Goal: Information Seeking & Learning: Understand process/instructions

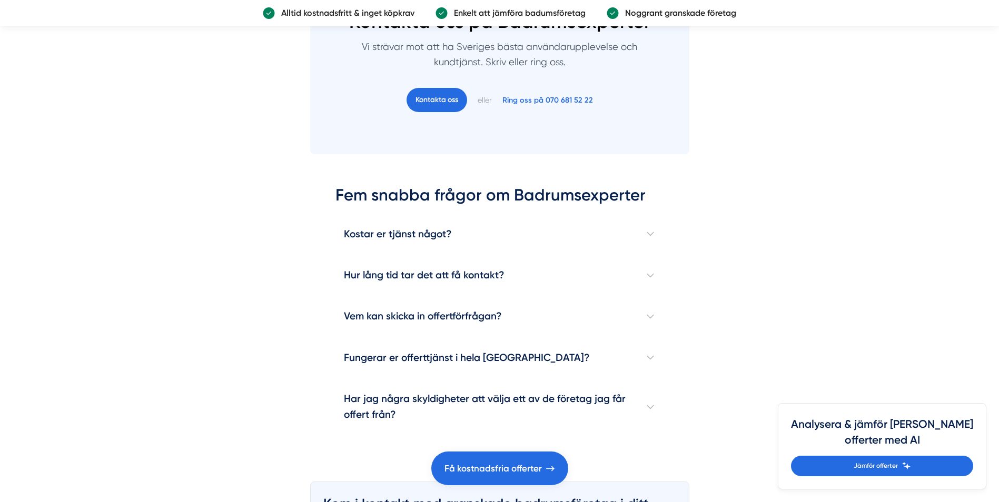
scroll to position [1632, 0]
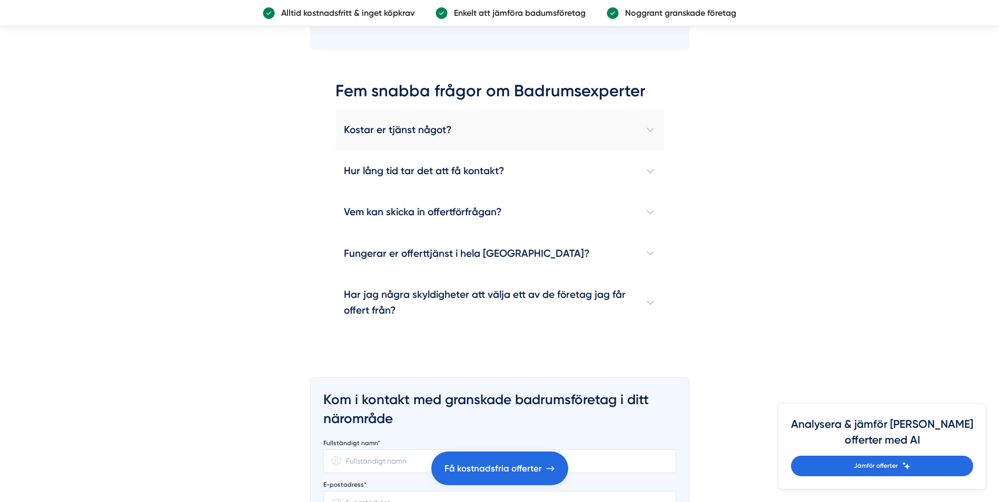
click at [648, 128] on h4 "Kostar er tjänst något?" at bounding box center [499, 130] width 329 height 41
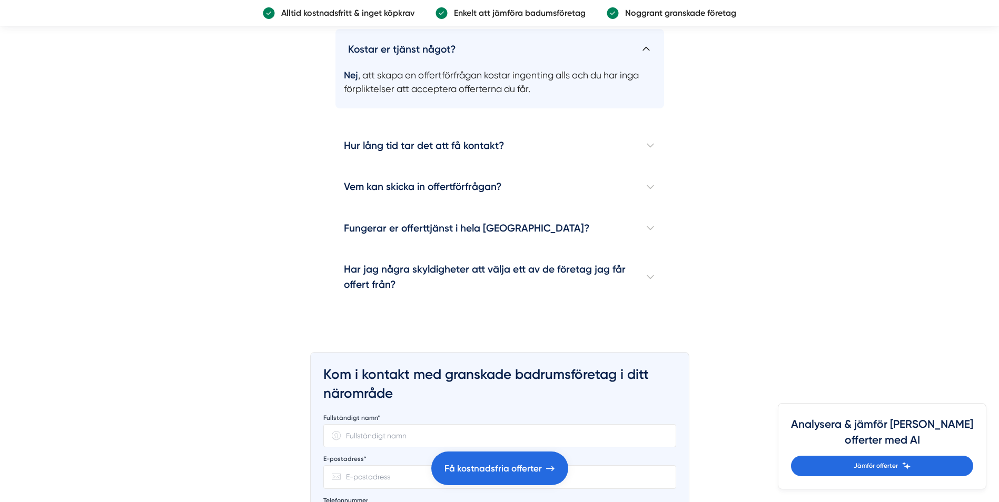
scroll to position [1738, 0]
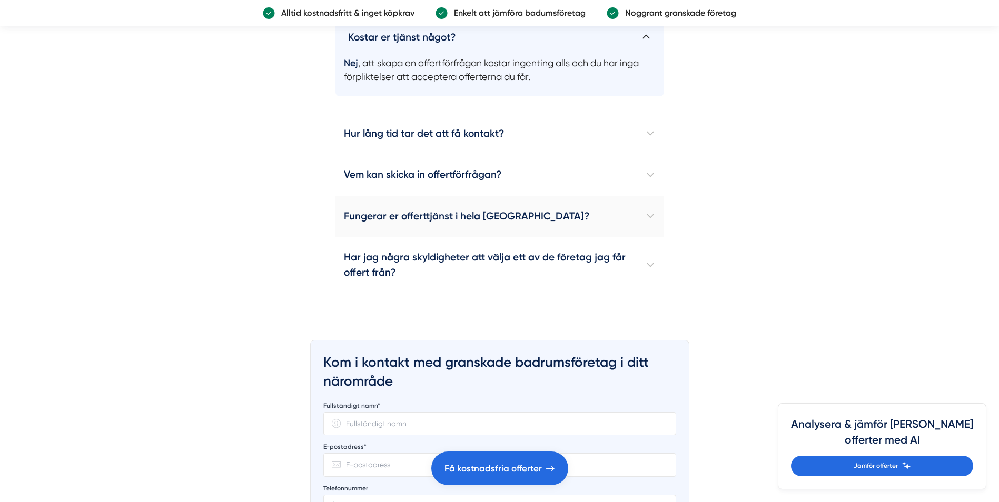
click at [653, 216] on h4 "Fungerar er offerttjänst i hela Sverige?" at bounding box center [499, 216] width 329 height 41
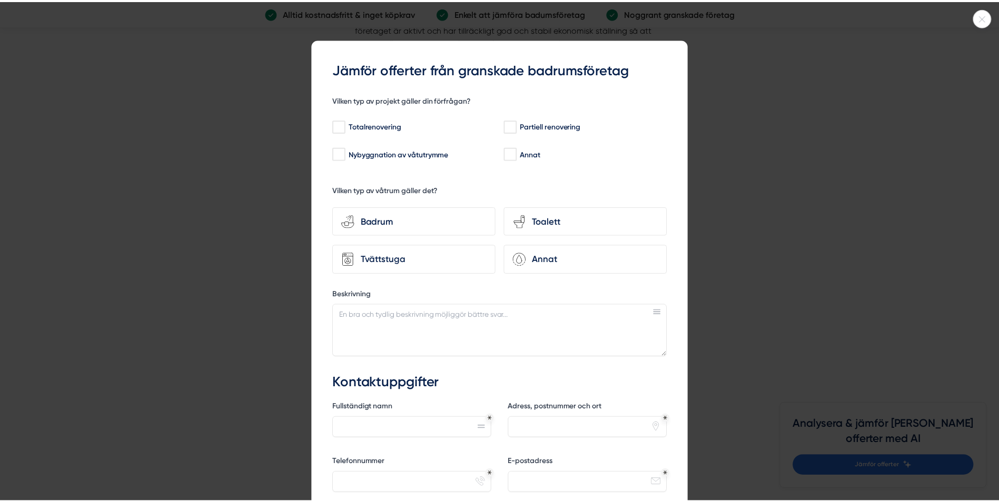
scroll to position [2949, 0]
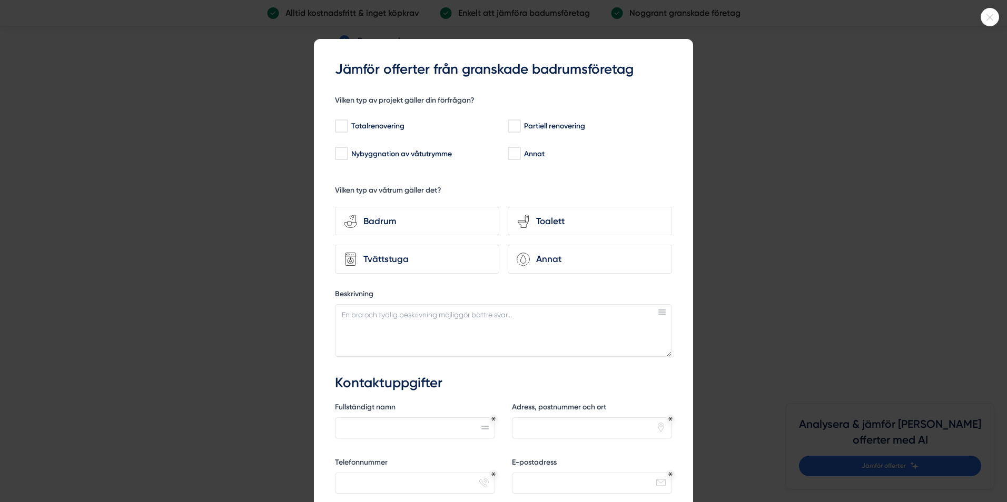
click at [988, 19] on icon at bounding box center [989, 17] width 17 height 6
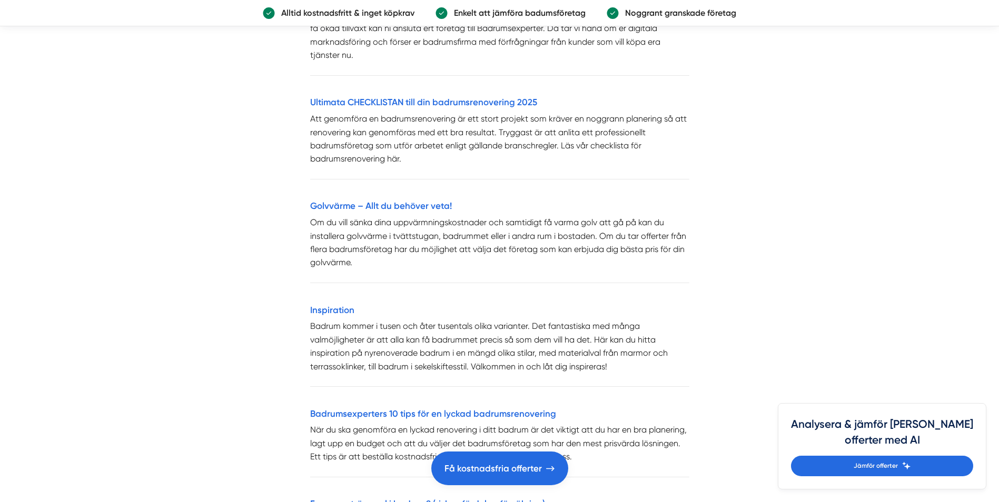
scroll to position [4265, 0]
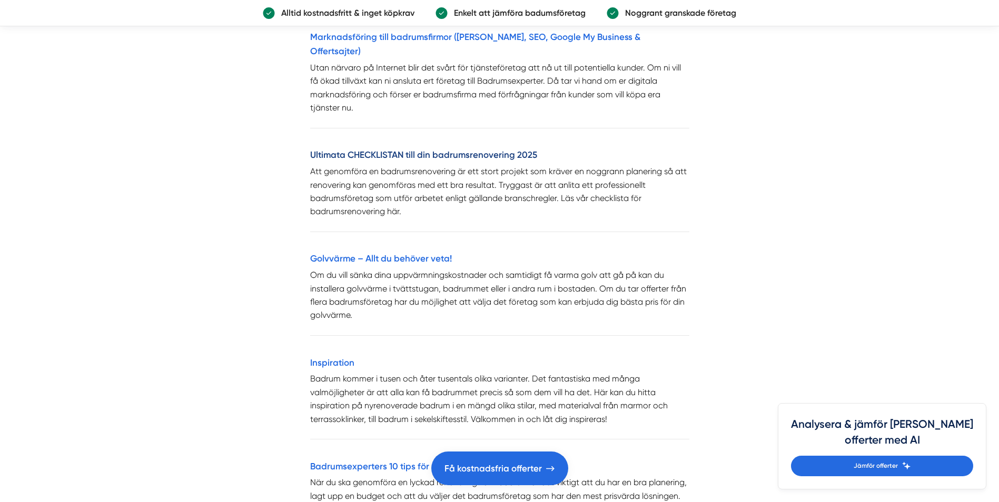
click at [472, 150] on link "Ultimata CHECKLISTAN till din badrumsrenovering 2025" at bounding box center [423, 155] width 227 height 11
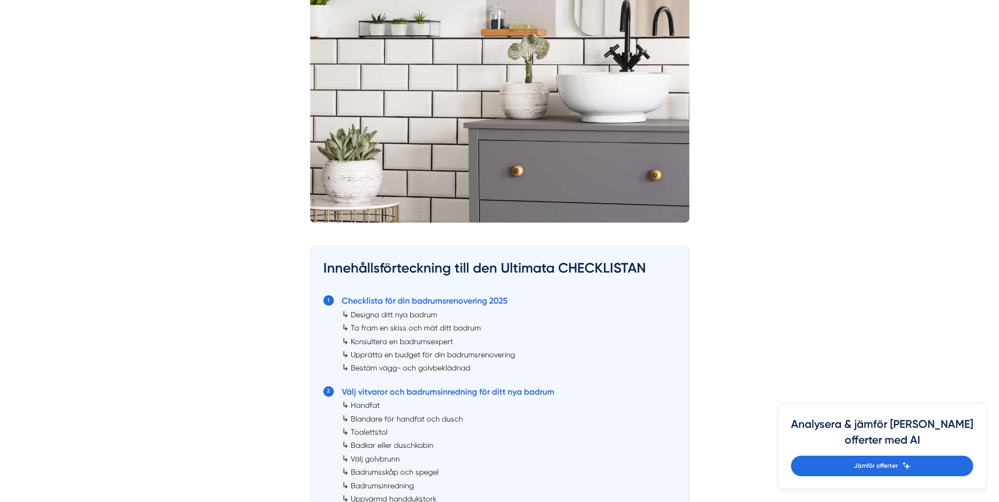
scroll to position [421, 0]
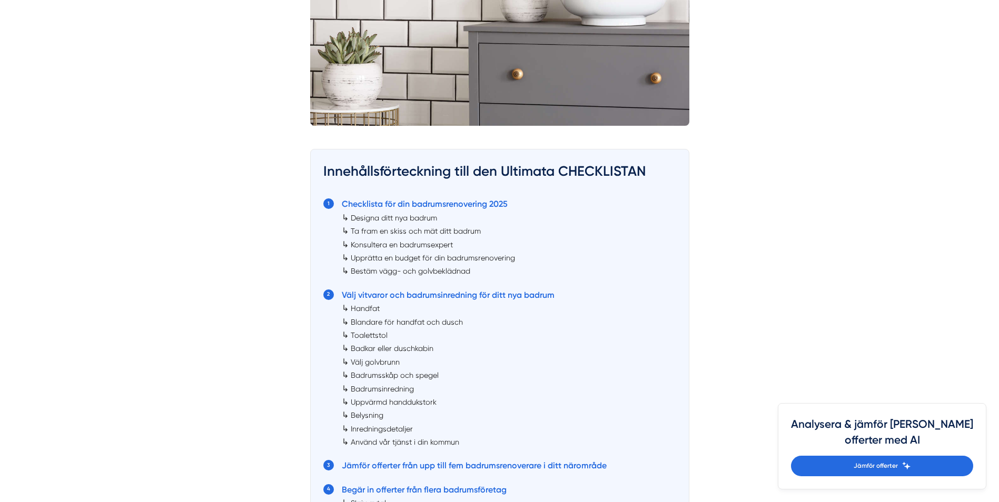
scroll to position [463, 0]
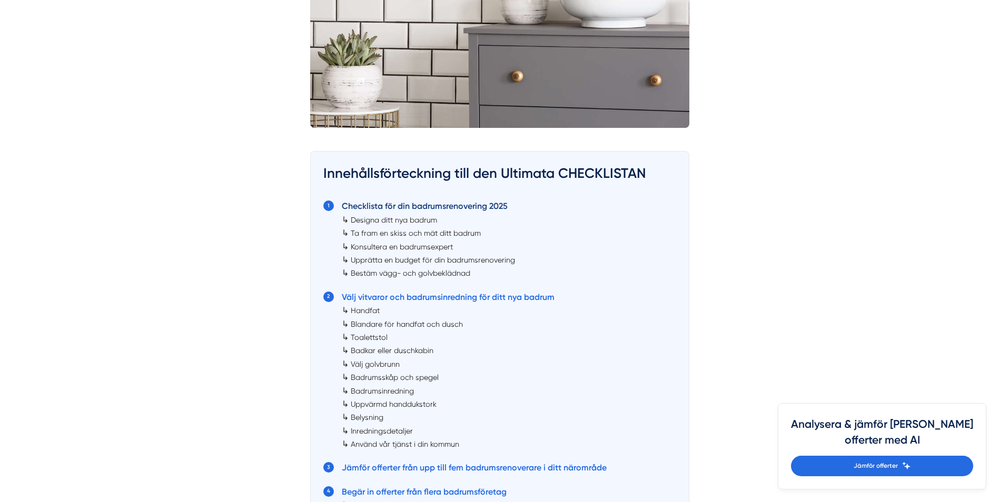
click at [465, 205] on link "Checklista för din badrumsrenovering 2025" at bounding box center [425, 206] width 166 height 10
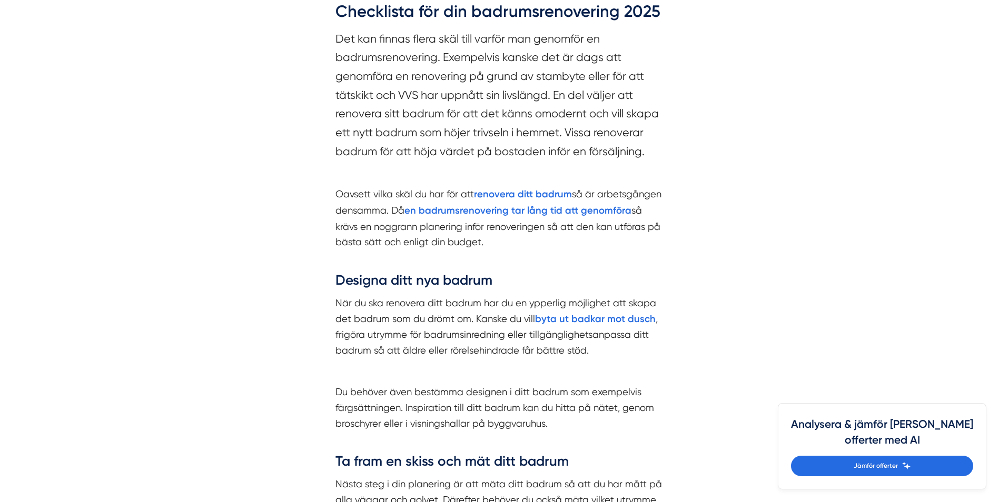
scroll to position [463, 0]
